Goal: Check status

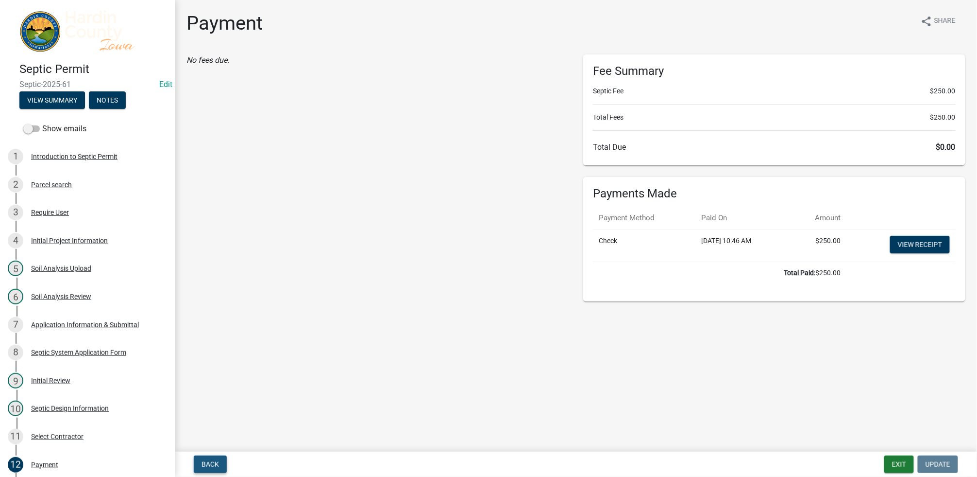
click at [211, 462] on span "Back" at bounding box center [210, 464] width 17 height 8
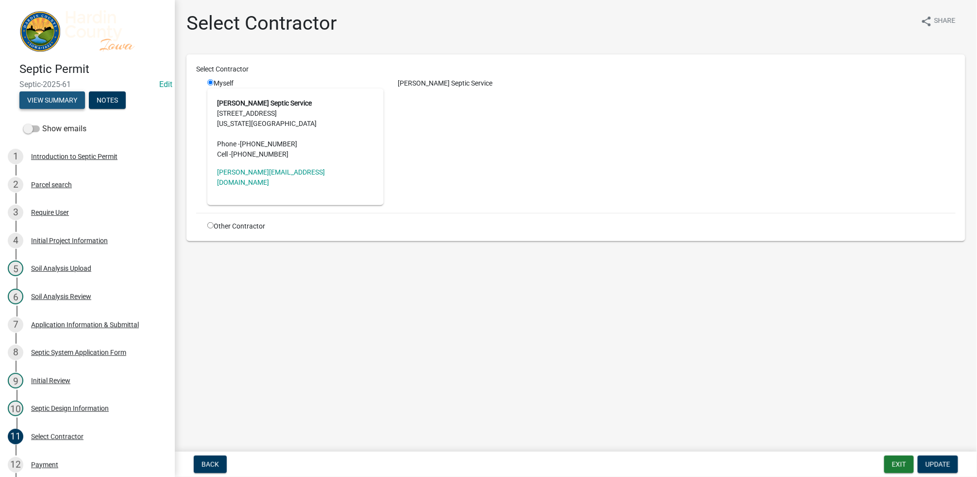
click at [74, 94] on button "View Summary" at bounding box center [52, 99] width 66 height 17
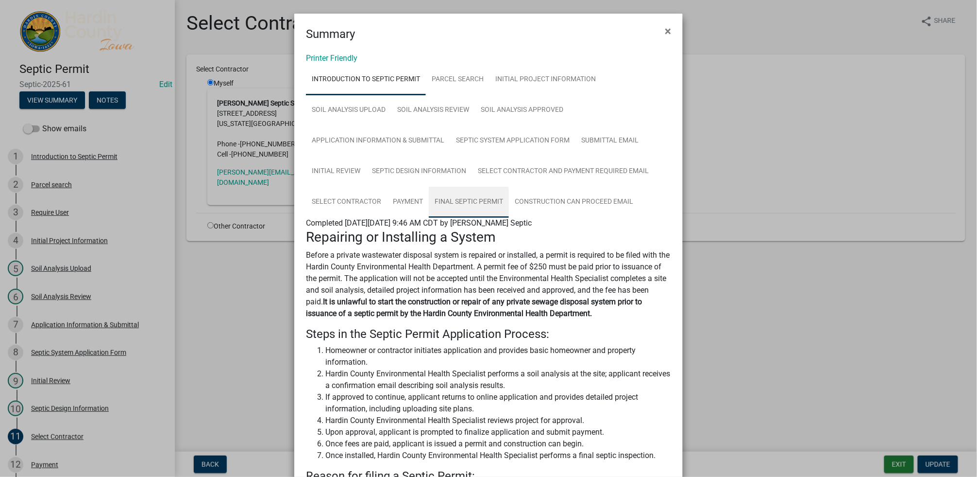
click at [473, 198] on link "Final Septic Permit" at bounding box center [469, 202] width 80 height 31
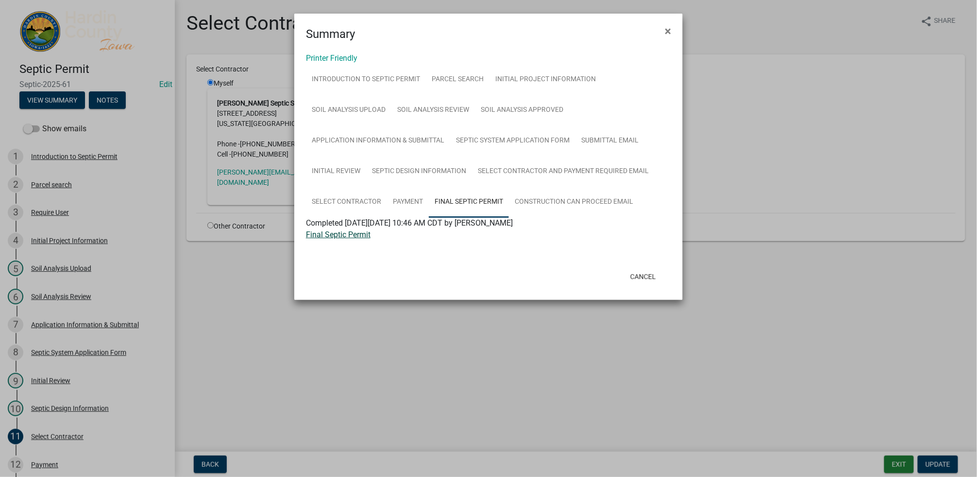
click at [329, 235] on link "Final Septic Permit" at bounding box center [338, 234] width 65 height 9
